Goal: Book appointment/travel/reservation

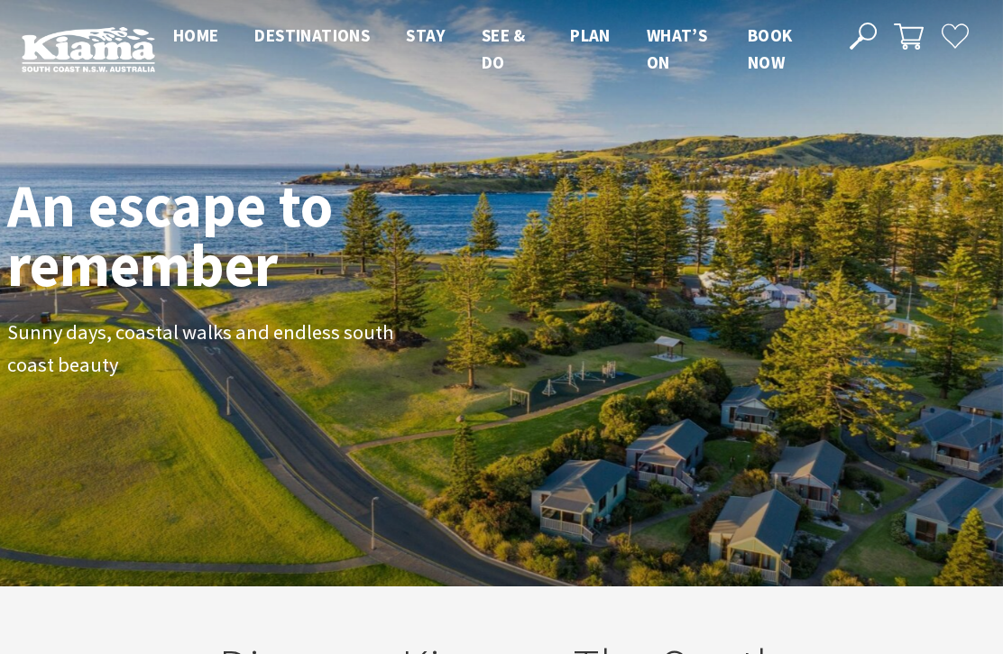
scroll to position [289, 989]
click at [770, 59] on span "Book now" at bounding box center [770, 48] width 45 height 49
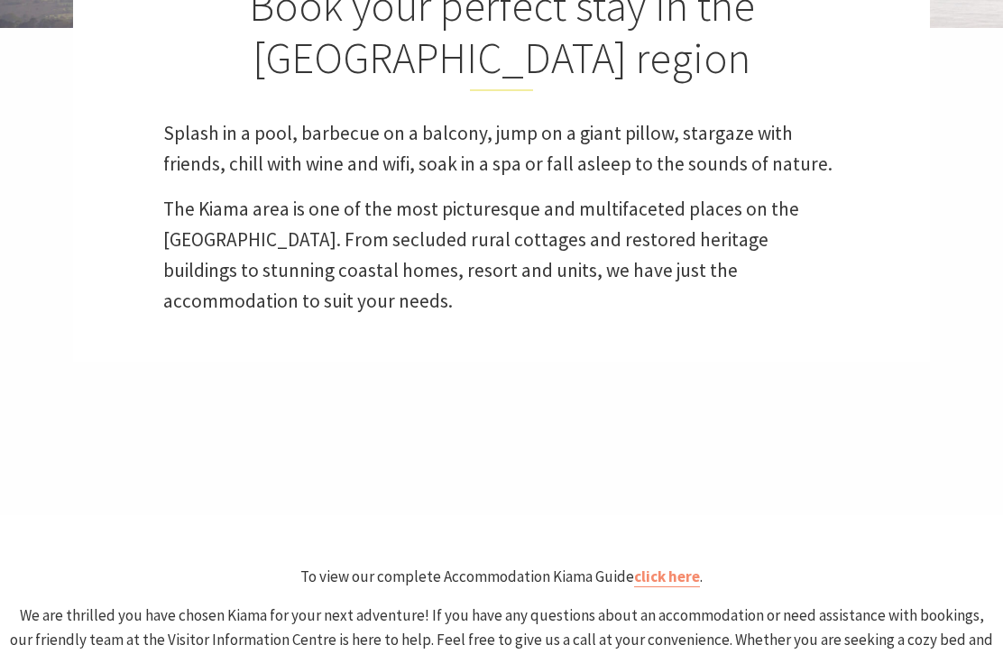
select select "3"
select select "2"
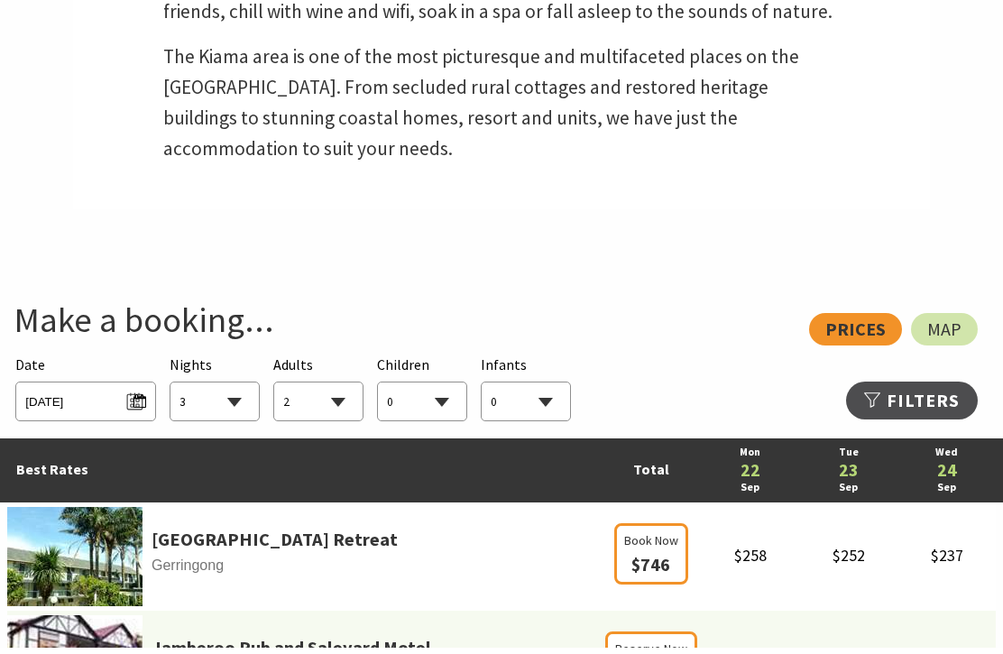
scroll to position [699, 0]
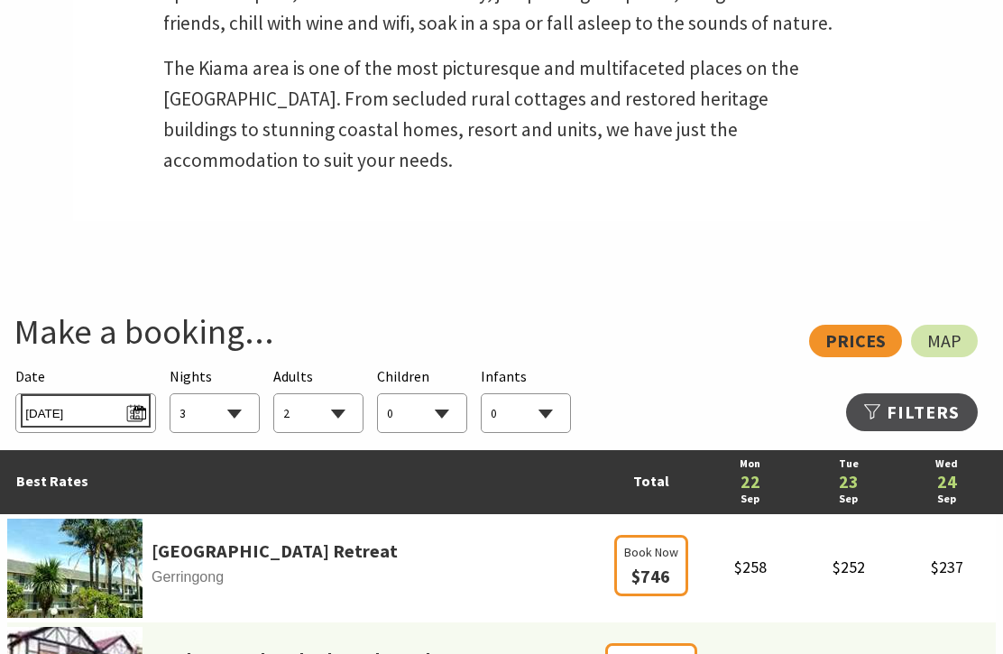
click at [138, 418] on span "[DATE]" at bounding box center [85, 411] width 120 height 24
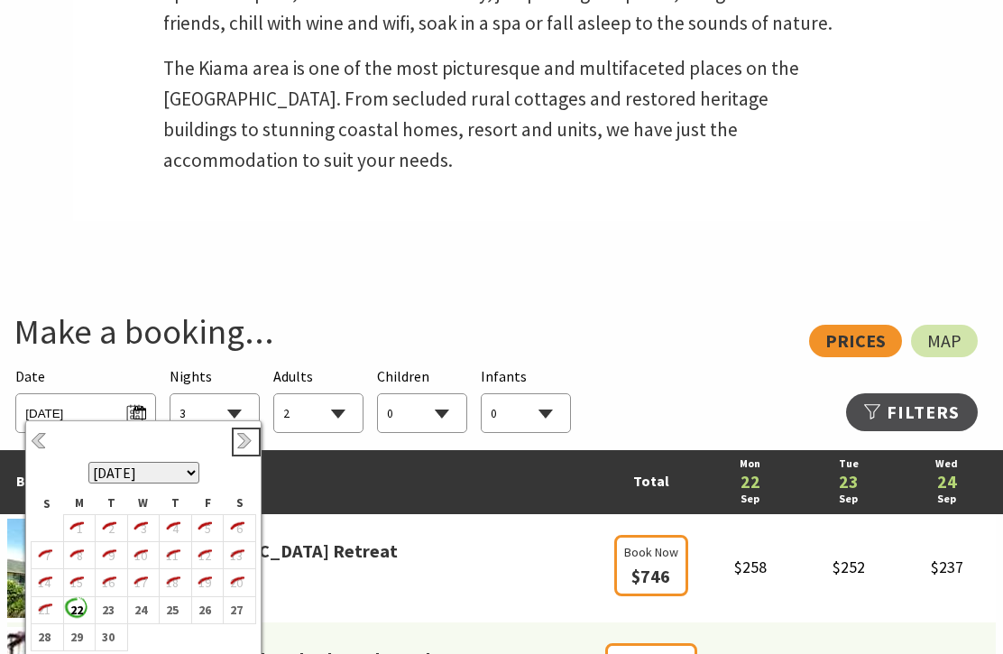
click at [252, 436] on link "Next" at bounding box center [246, 442] width 20 height 20
click at [248, 436] on link "Next" at bounding box center [246, 442] width 20 height 20
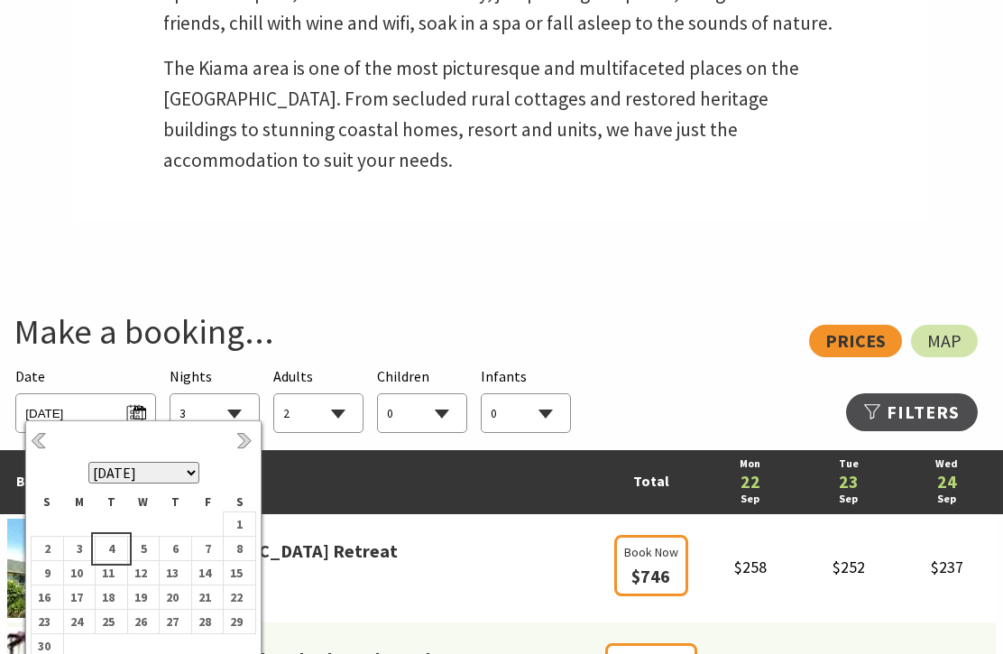
click at [115, 553] on b "4" at bounding box center [107, 548] width 23 height 23
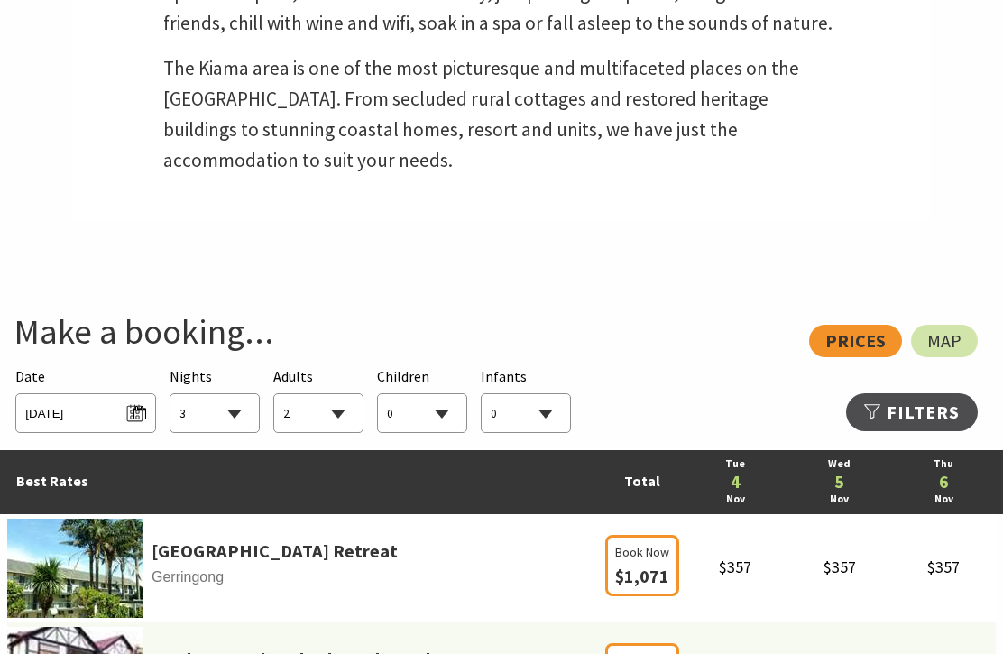
click at [234, 428] on select "1 2 3 4 5 6 7 8 9 10 11 12 13 14 15 16 17 18 19 20 21 22 23 24 25 26 27 28 29 30" at bounding box center [214, 414] width 88 height 40
select select "7"
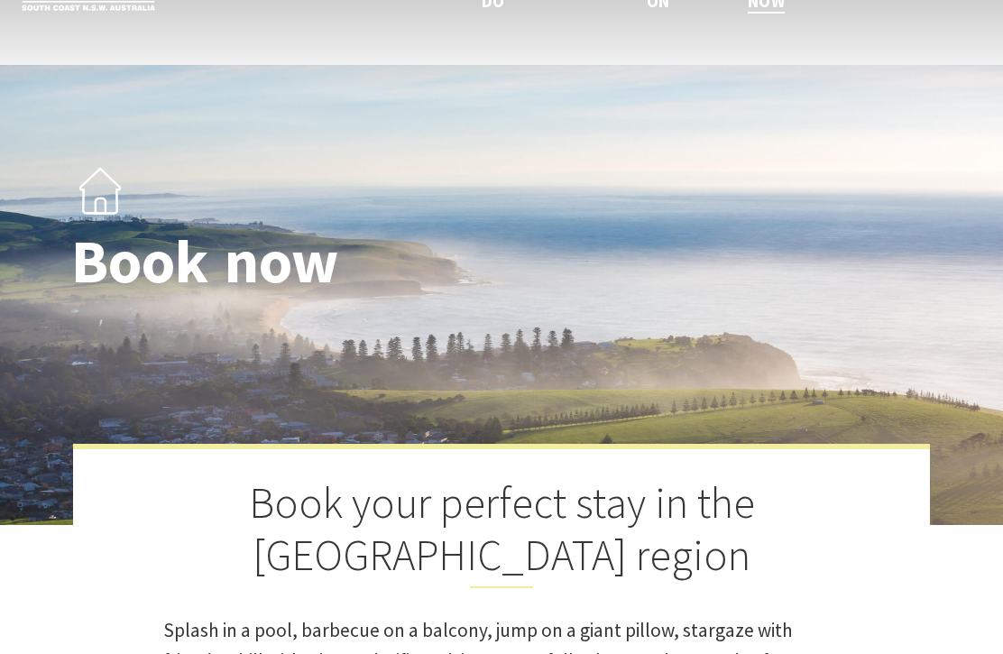
scroll to position [0, 0]
